Goal: Information Seeking & Learning: Learn about a topic

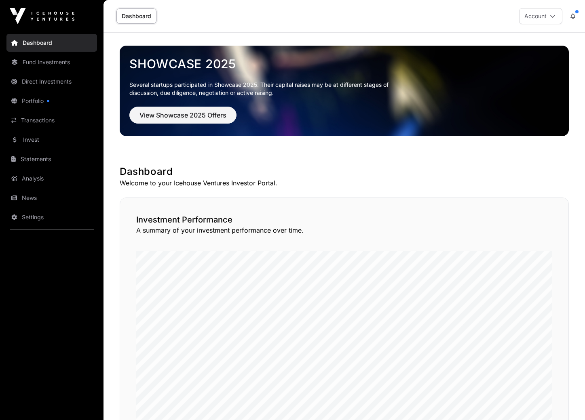
click at [38, 59] on link "Fund Investments" at bounding box center [51, 62] width 91 height 18
click at [38, 63] on link "Fund Investments" at bounding box center [51, 62] width 91 height 18
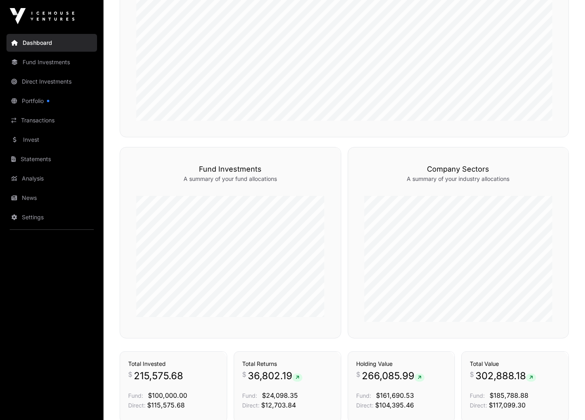
scroll to position [267, 0]
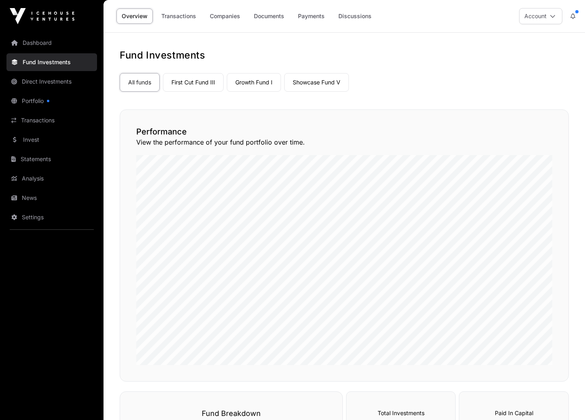
click at [229, 12] on link "Companies" at bounding box center [224, 15] width 41 height 15
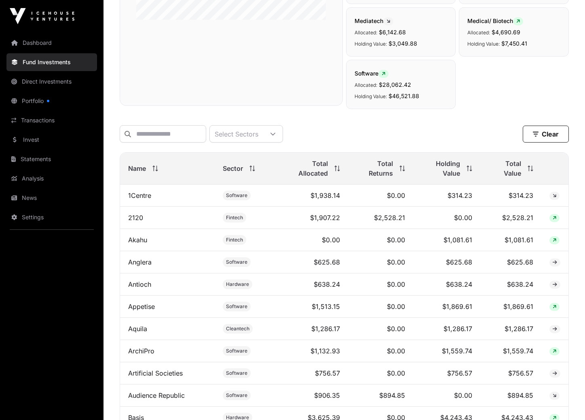
scroll to position [354, 0]
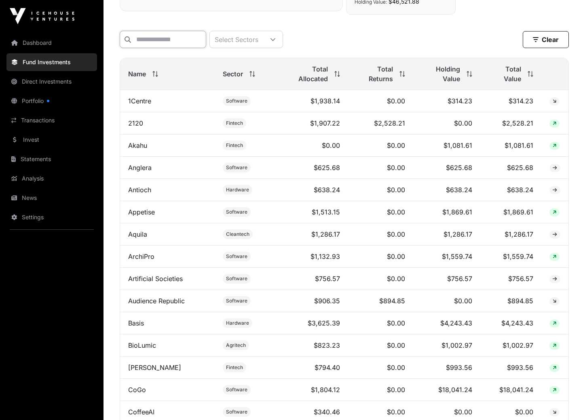
click at [202, 42] on input "text" at bounding box center [163, 39] width 86 height 17
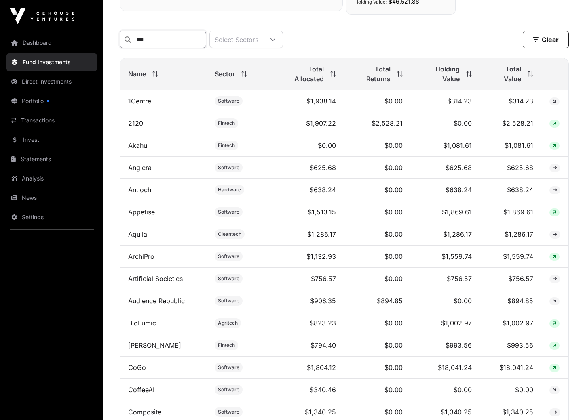
scroll to position [128, 0]
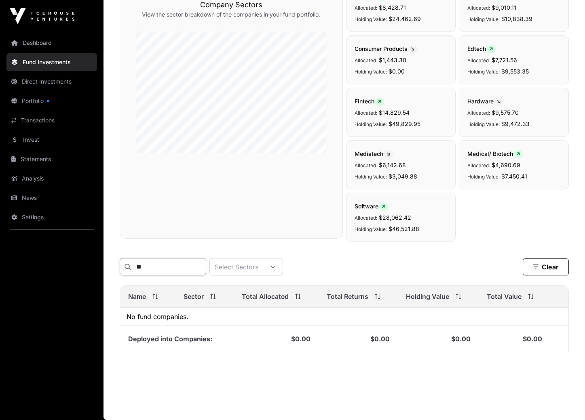
type input "*"
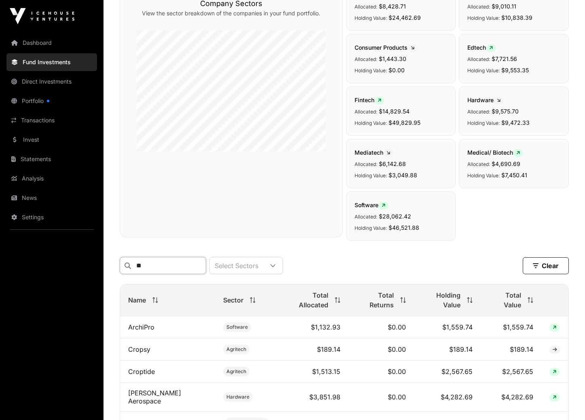
type input "*"
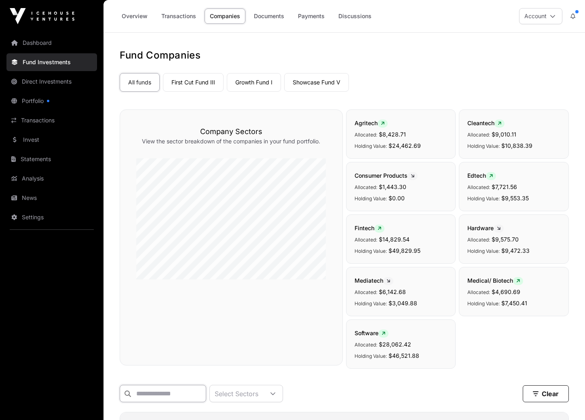
scroll to position [0, 0]
click at [40, 131] on link "Invest" at bounding box center [51, 140] width 91 height 18
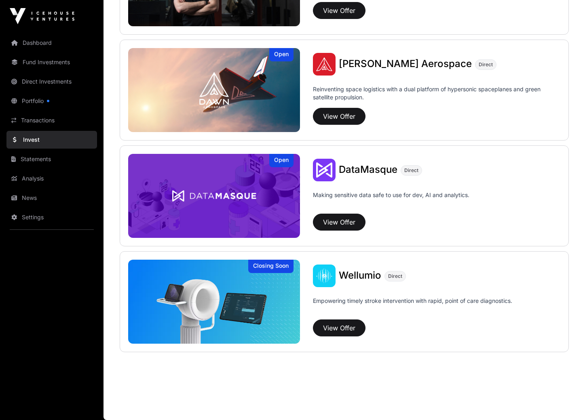
scroll to position [805, 0]
click at [31, 164] on link "Statements" at bounding box center [51, 159] width 91 height 18
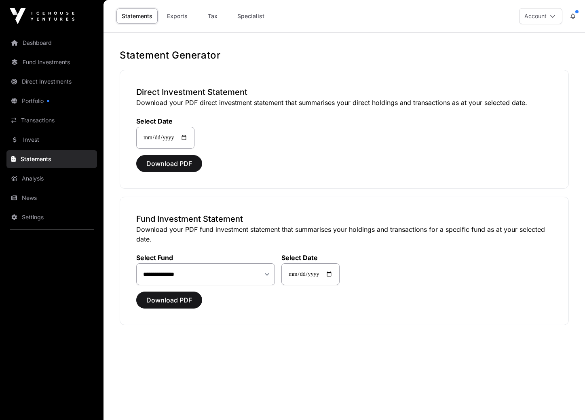
click at [31, 179] on link "Analysis" at bounding box center [51, 179] width 91 height 18
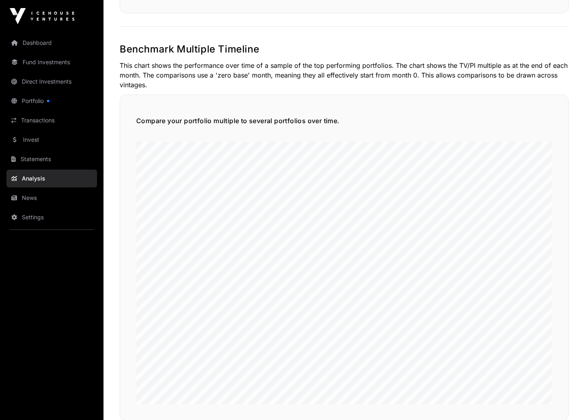
scroll to position [1837, 0]
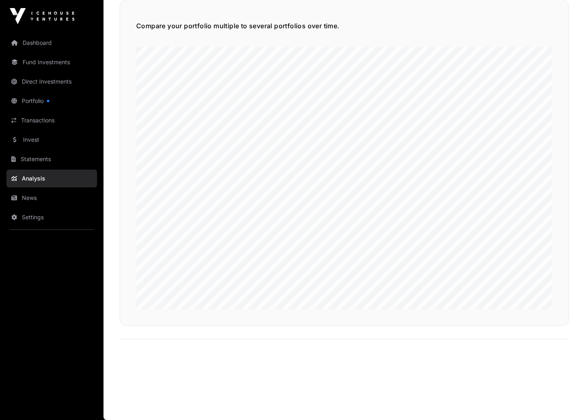
click at [36, 200] on link "News" at bounding box center [51, 198] width 91 height 18
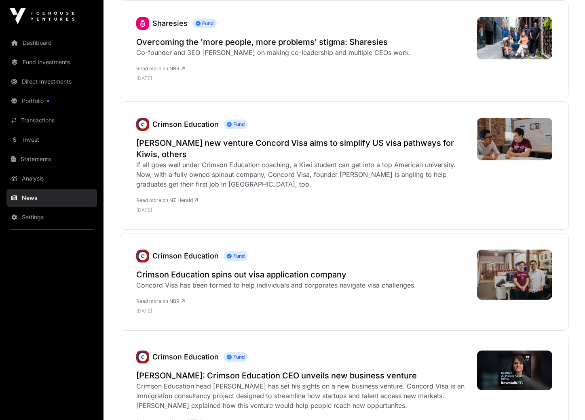
scroll to position [2198, 0]
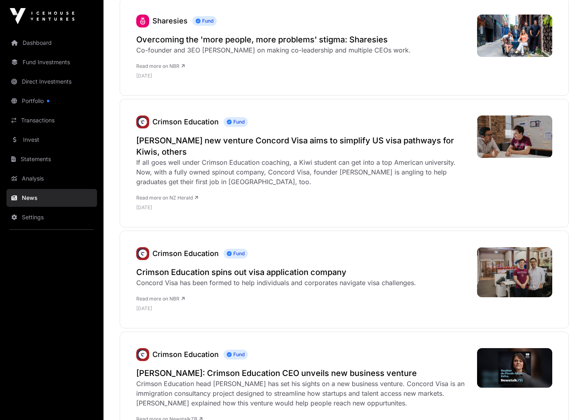
click at [39, 118] on link "Transactions" at bounding box center [51, 121] width 91 height 18
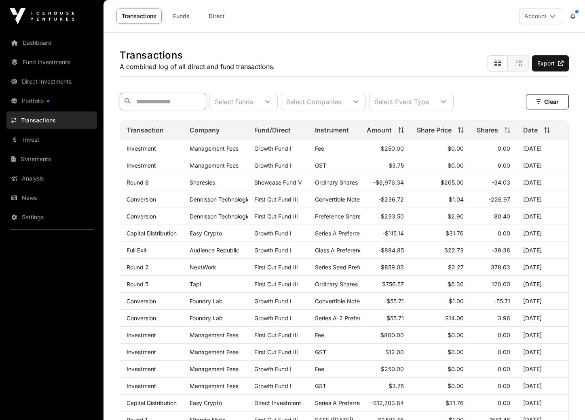
click at [177, 103] on input "text" at bounding box center [163, 101] width 86 height 17
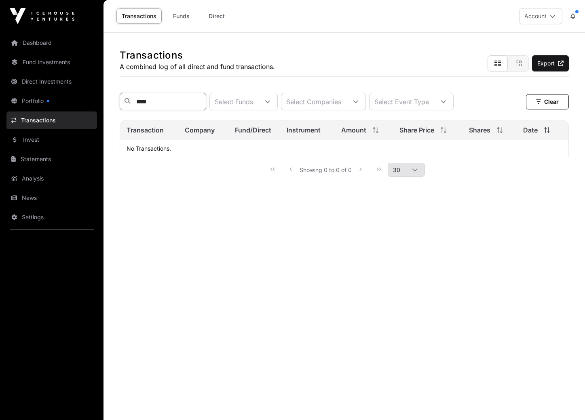
type input "****"
click at [48, 13] on img at bounding box center [42, 16] width 65 height 16
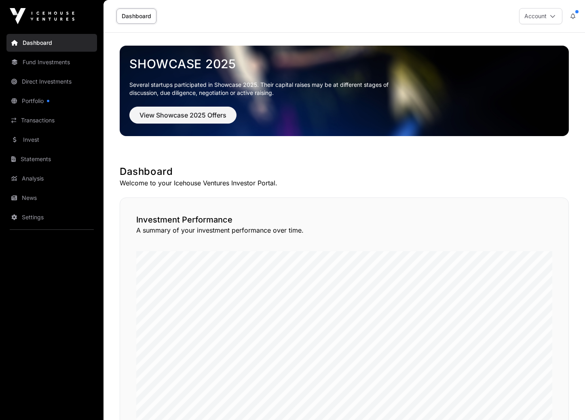
click at [542, 20] on button "Account" at bounding box center [540, 16] width 43 height 16
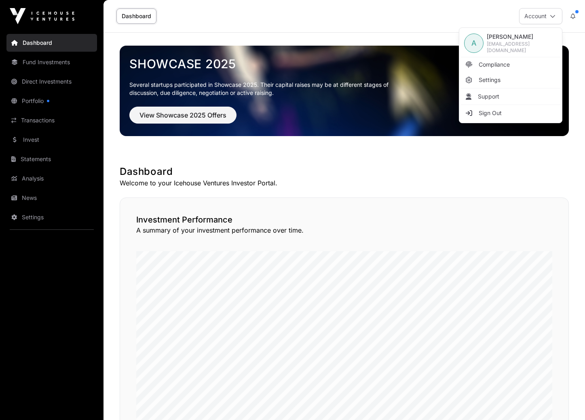
click at [326, 14] on div "Dashboard Account" at bounding box center [344, 16] width 472 height 32
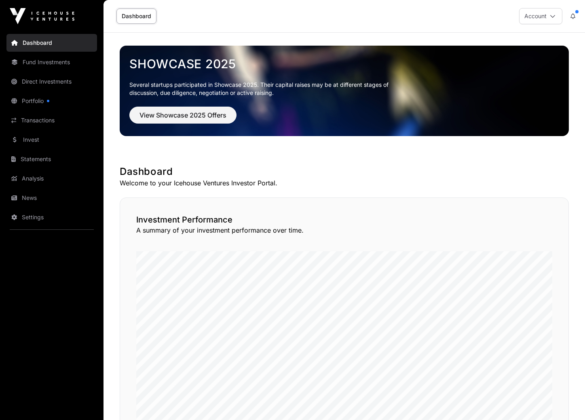
click at [43, 131] on link "Invest" at bounding box center [51, 140] width 91 height 18
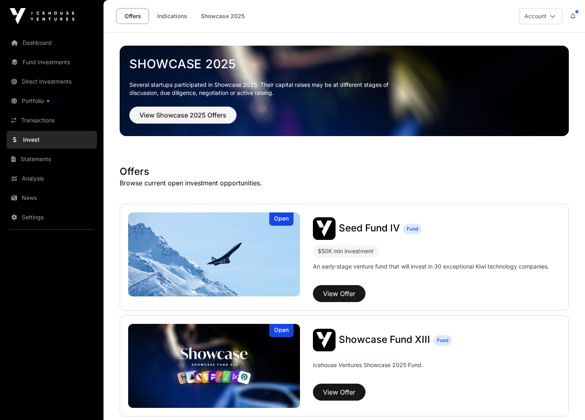
click at [59, 118] on link "Transactions" at bounding box center [51, 121] width 91 height 18
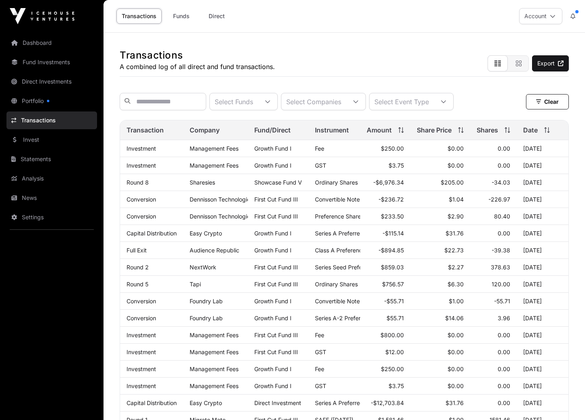
click at [52, 64] on link "Fund Investments" at bounding box center [51, 62] width 91 height 18
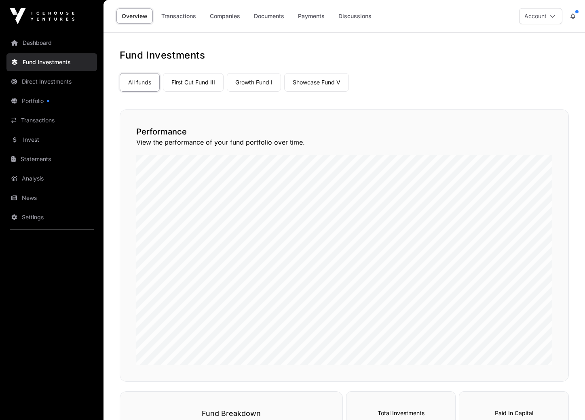
click at [216, 12] on link "Companies" at bounding box center [224, 15] width 41 height 15
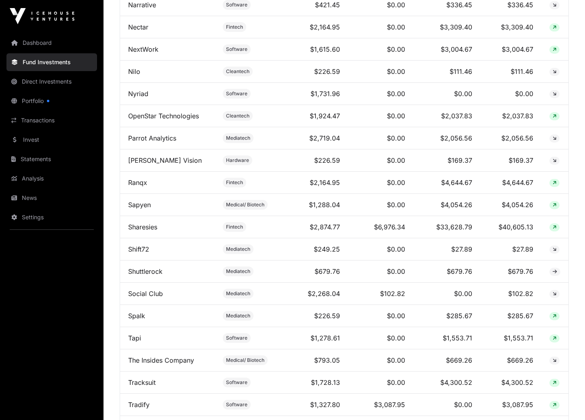
scroll to position [1531, 0]
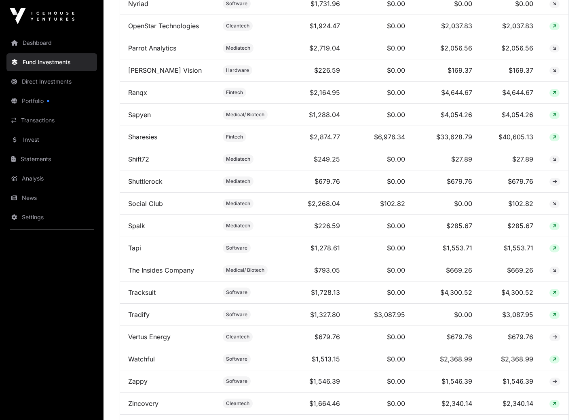
click at [134, 252] on link "Tapi" at bounding box center [134, 248] width 13 height 8
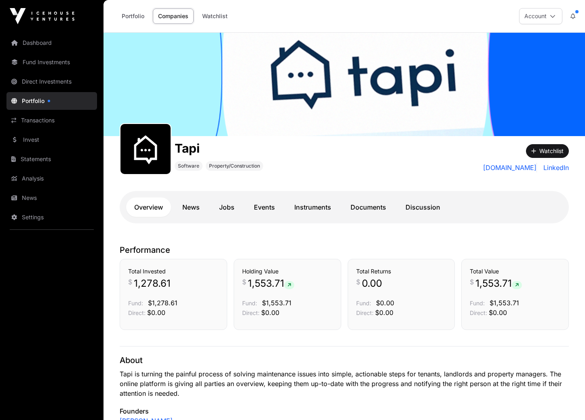
click at [347, 211] on link "Documents" at bounding box center [368, 207] width 52 height 19
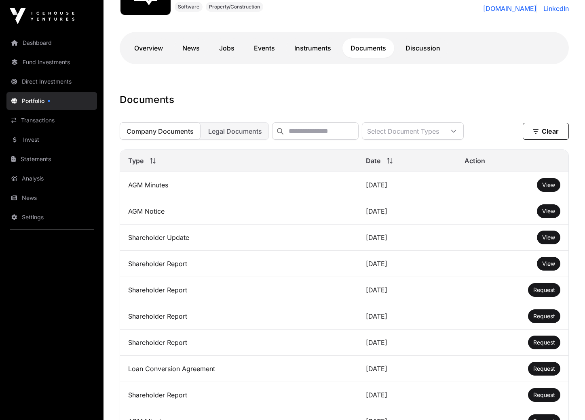
scroll to position [172, 0]
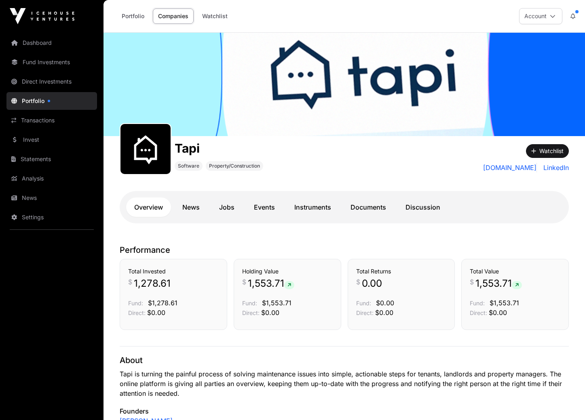
click at [140, 17] on link "Portfolio" at bounding box center [132, 15] width 33 height 15
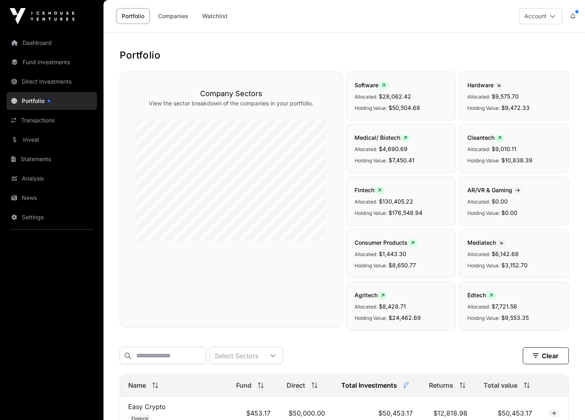
click at [162, 16] on link "Companies" at bounding box center [173, 15] width 41 height 15
